Goal: Find specific page/section

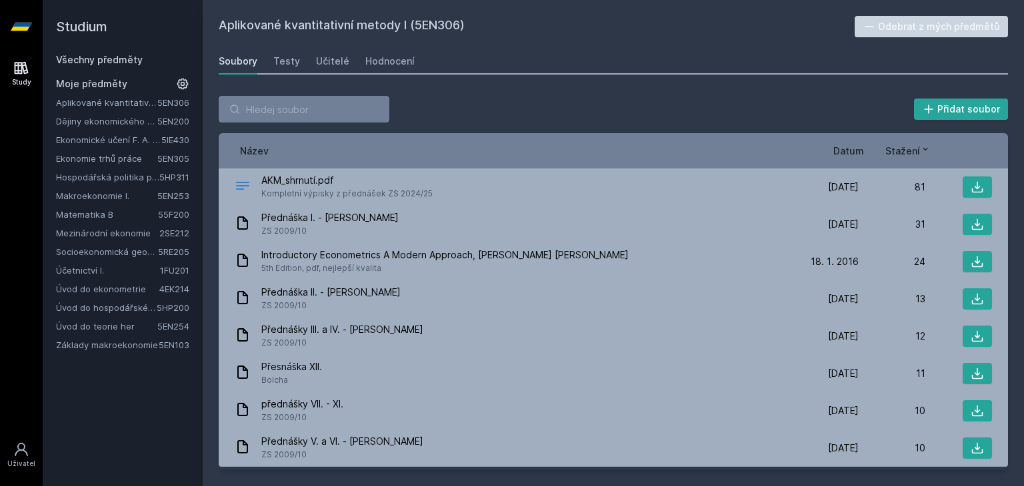
click at [115, 307] on link "Úvod do hospodářské a sociální politiky" at bounding box center [106, 307] width 101 height 13
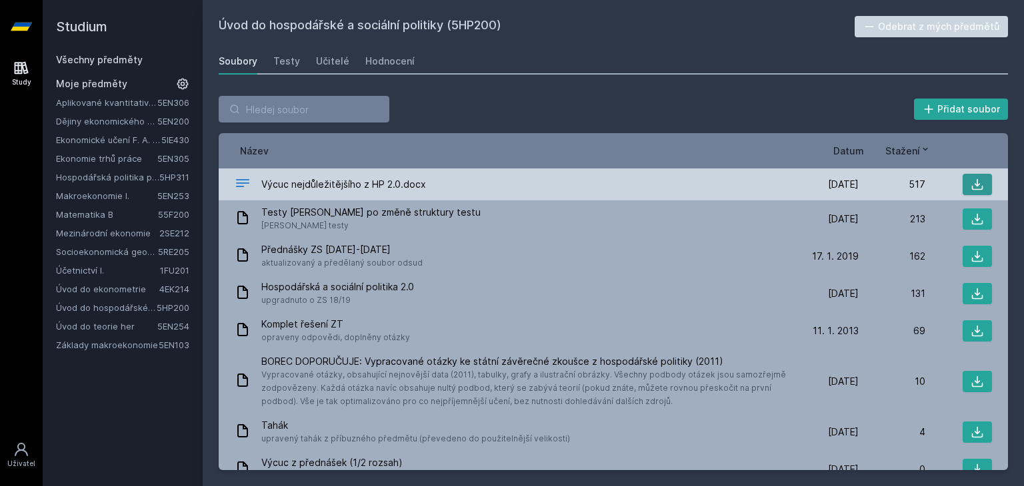
click at [970, 188] on icon at bounding box center [976, 184] width 13 height 13
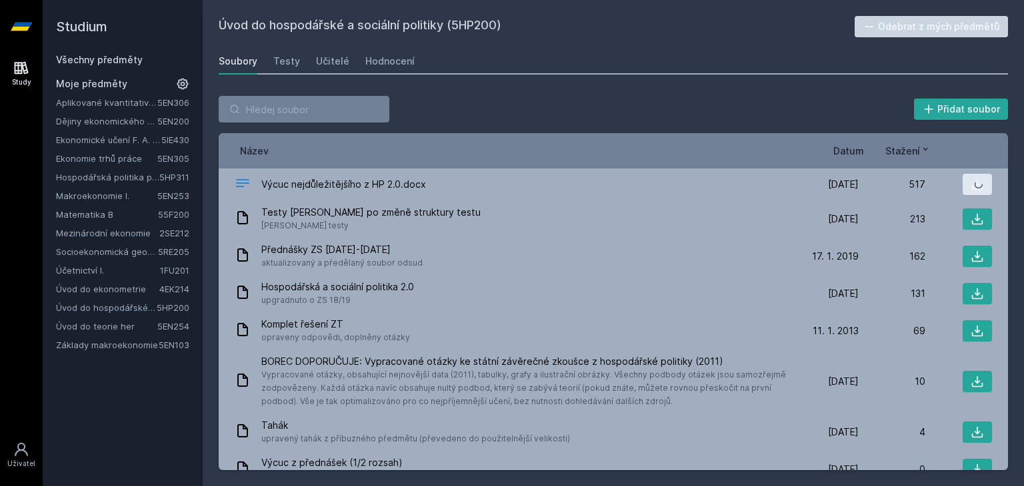
click at [838, 153] on span "Datum" at bounding box center [848, 151] width 31 height 14
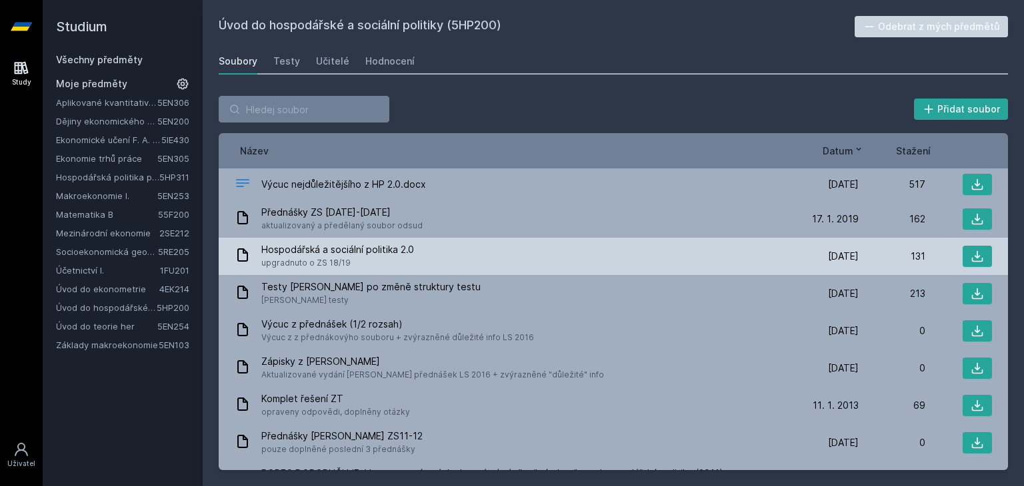
drag, startPoint x: 716, startPoint y: 258, endPoint x: 696, endPoint y: 247, distance: 22.1
click at [710, 247] on div "Hospodářská a sociální politika 2.0 upgradnuto o ZS 18/19" at bounding box center [513, 256] width 557 height 27
click at [694, 248] on div "Hospodářská a sociální politika 2.0 upgradnuto o ZS 18/19" at bounding box center [513, 256] width 557 height 27
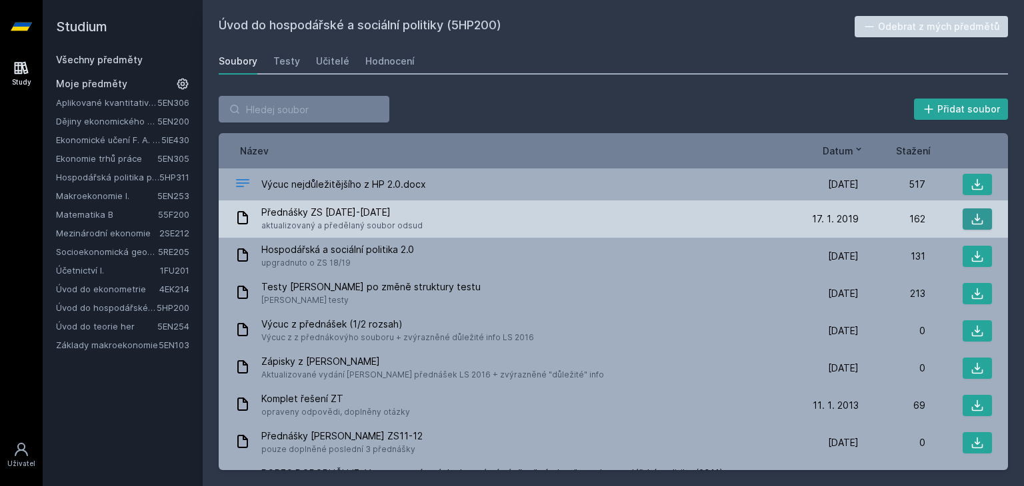
click at [970, 220] on icon at bounding box center [976, 219] width 13 height 13
